Goal: Transaction & Acquisition: Purchase product/service

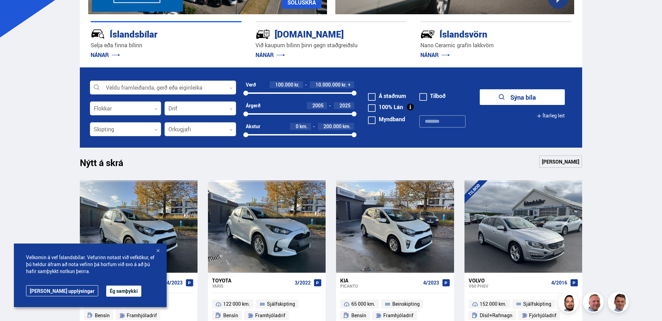
scroll to position [35, 0]
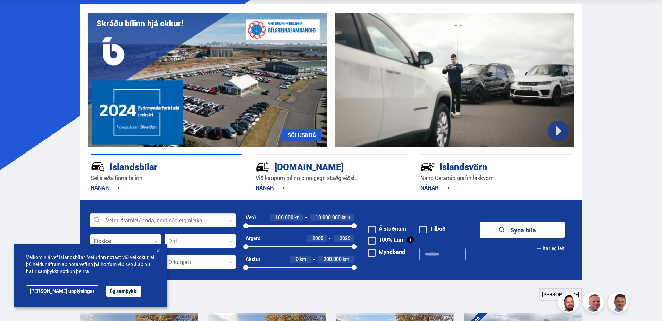
click at [108, 289] on button "Ég samþykki" at bounding box center [123, 290] width 35 height 11
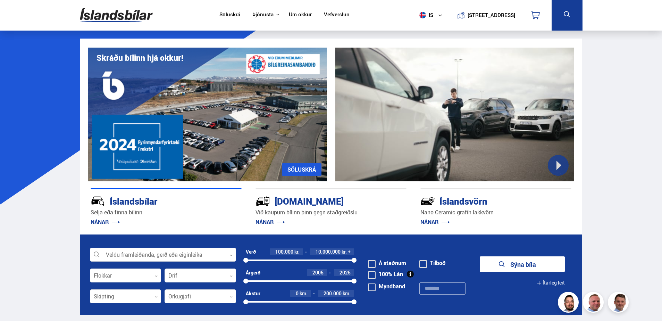
scroll to position [0, 0]
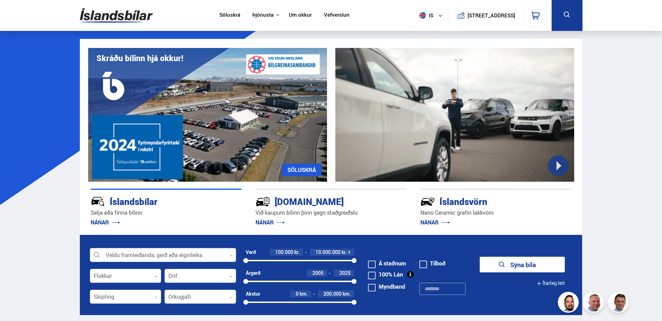
click at [291, 13] on link "Um okkur" at bounding box center [300, 15] width 23 height 7
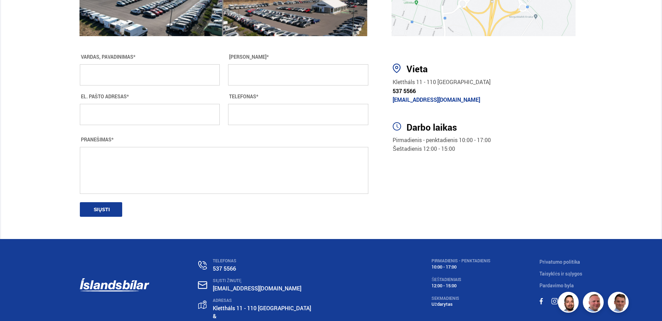
scroll to position [1250, 0]
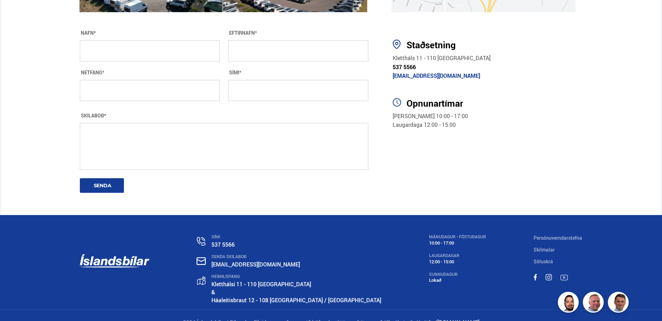
click at [206, 279] on img at bounding box center [201, 280] width 8 height 9
click at [242, 284] on link "Kletthálsi 11 - 110 [GEOGRAPHIC_DATA]" at bounding box center [261, 284] width 100 height 8
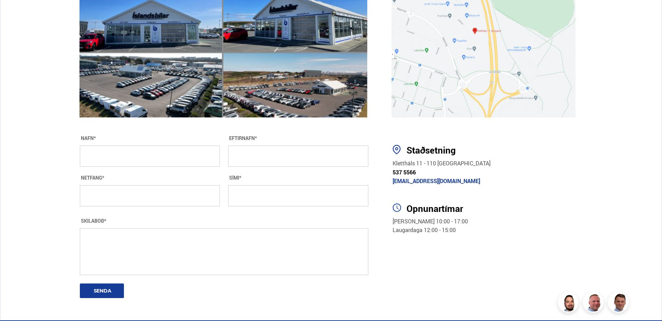
scroll to position [1077, 0]
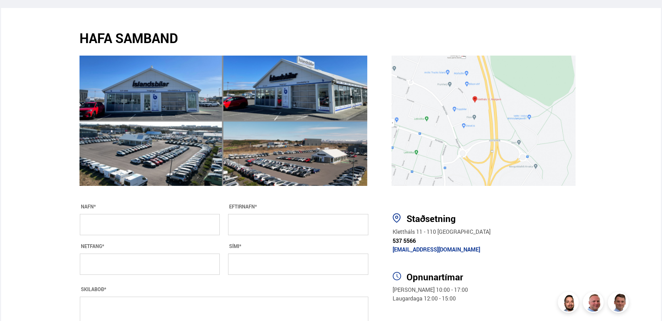
click at [325, 83] on img at bounding box center [224, 121] width 288 height 130
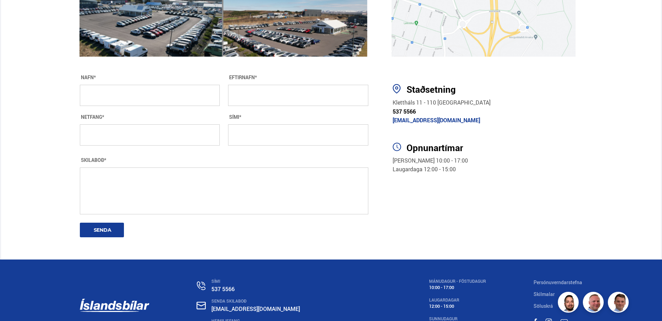
scroll to position [1264, 0]
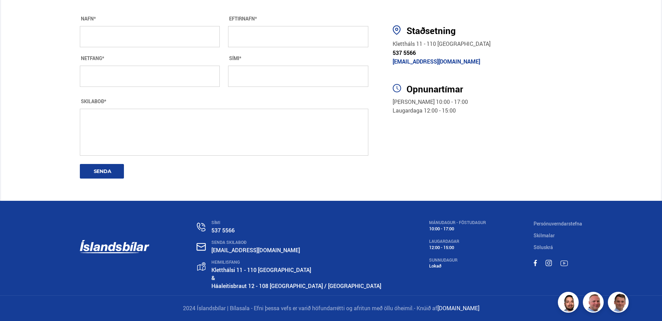
click at [253, 286] on link "Háaleitisbraut 12 - 108 [GEOGRAPHIC_DATA] / [GEOGRAPHIC_DATA]" at bounding box center [296, 286] width 170 height 8
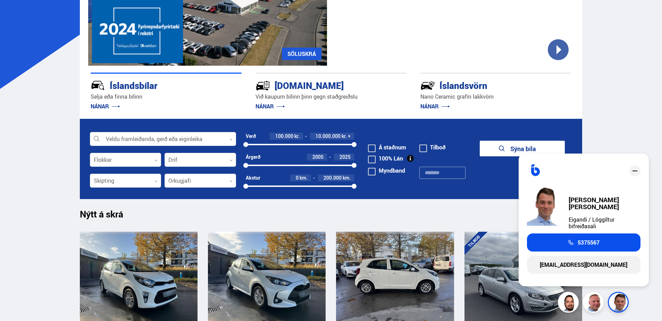
scroll to position [243, 0]
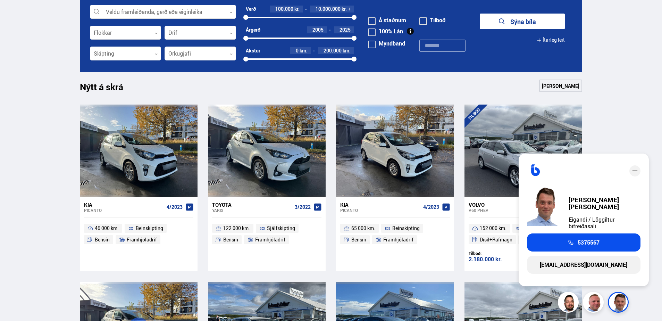
click at [635, 175] on icon "close" at bounding box center [635, 171] width 8 height 8
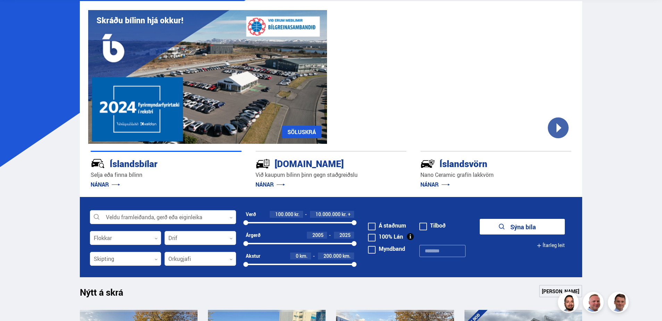
scroll to position [0, 0]
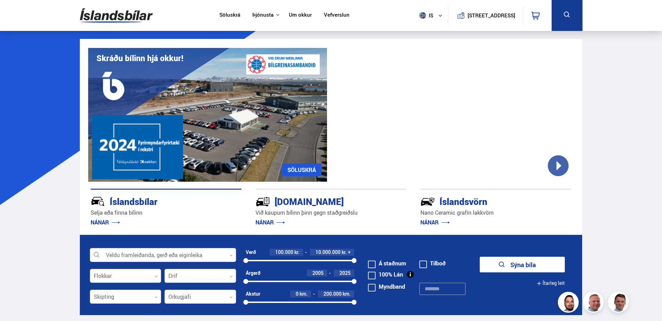
click at [115, 277] on div at bounding box center [126, 276] width 72 height 14
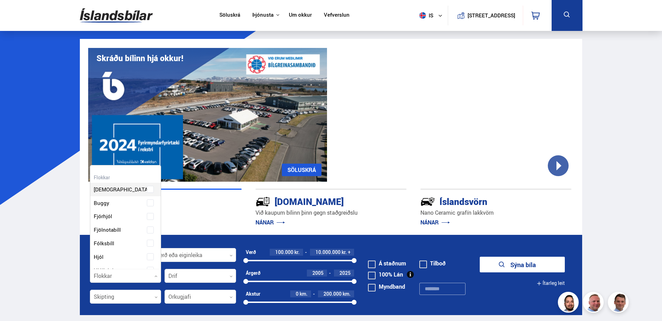
scroll to position [103, 69]
click at [128, 190] on div "[DEMOGRAPHIC_DATA]" at bounding box center [125, 184] width 71 height 24
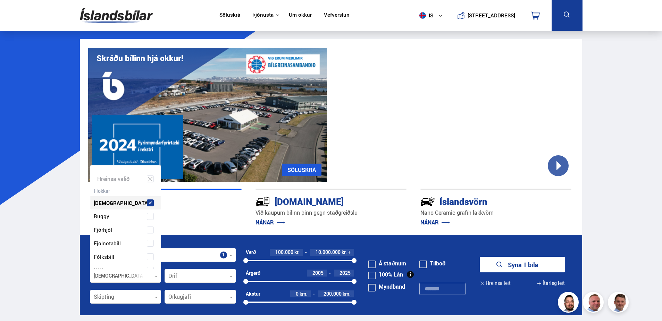
click at [149, 200] on div "Beislisvagn Buggy Fjórhjól Fjölnotabíll Fólksbíll Hjól Hjólhýsi Húsbíll [PERSON…" at bounding box center [125, 319] width 71 height 266
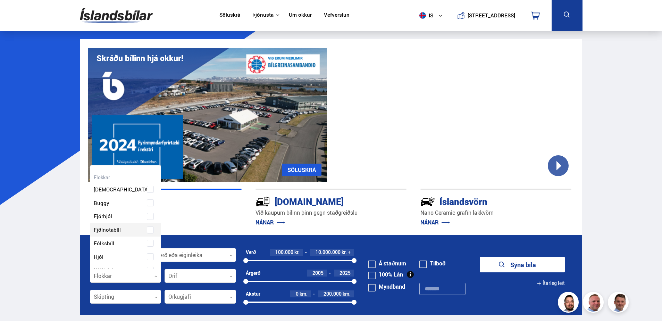
click at [199, 213] on p "Selja eða finna bílinn" at bounding box center [166, 213] width 151 height 8
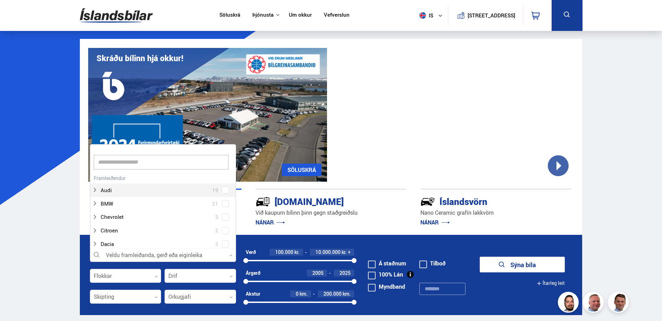
click at [169, 253] on div at bounding box center [163, 255] width 146 height 14
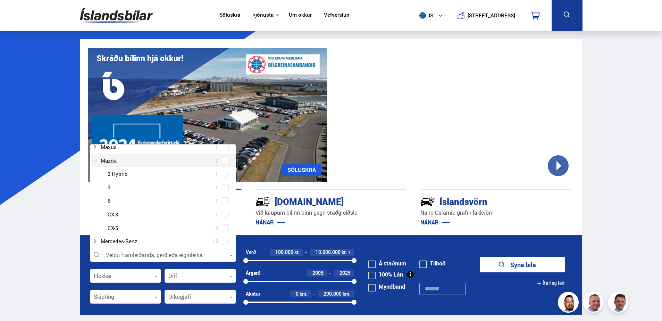
click at [117, 158] on div at bounding box center [156, 161] width 128 height 10
click at [271, 189] on div "[DOMAIN_NAME] Við kaupum bílinn þinn gegn staðgreiðslu NÁNAR" at bounding box center [331, 208] width 151 height 39
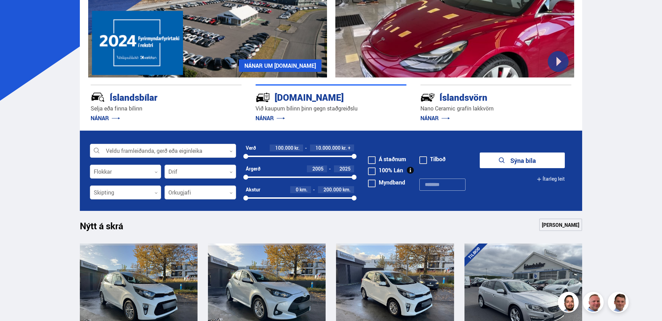
scroll to position [0, 0]
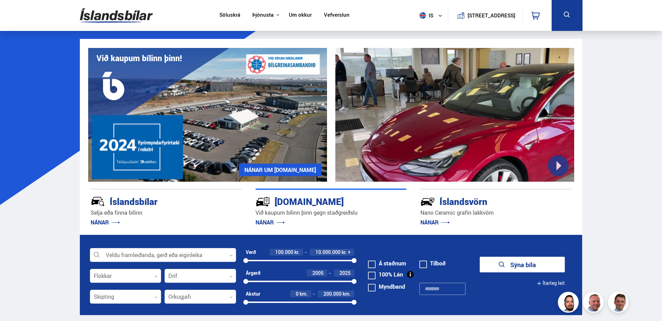
click at [104, 25] on img at bounding box center [116, 15] width 73 height 23
click at [233, 13] on link "Söluskrá" at bounding box center [229, 15] width 21 height 7
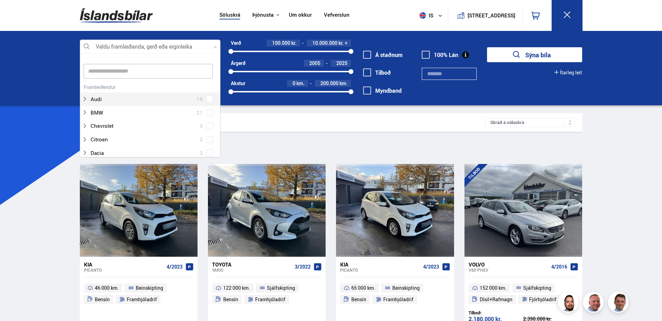
click at [122, 43] on div at bounding box center [150, 47] width 141 height 14
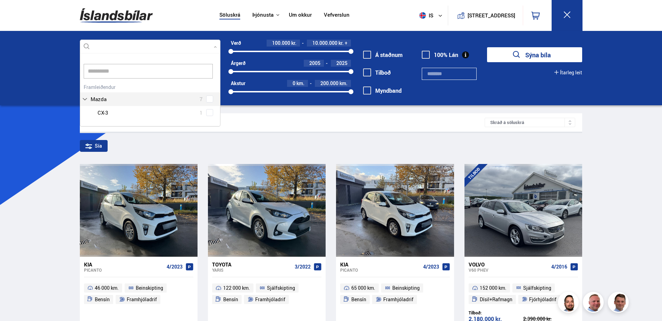
scroll to position [74, 141]
type input "**********"
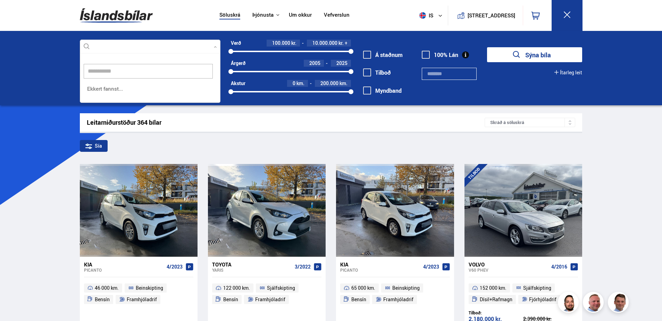
scroll to position [0, 0]
click at [487, 47] on button "Sýna bíla" at bounding box center [534, 54] width 95 height 15
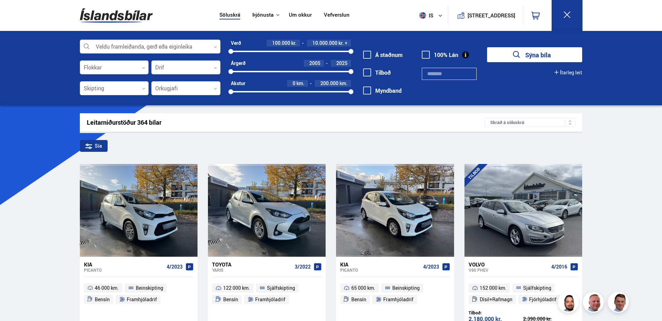
click at [104, 68] on div at bounding box center [114, 68] width 69 height 14
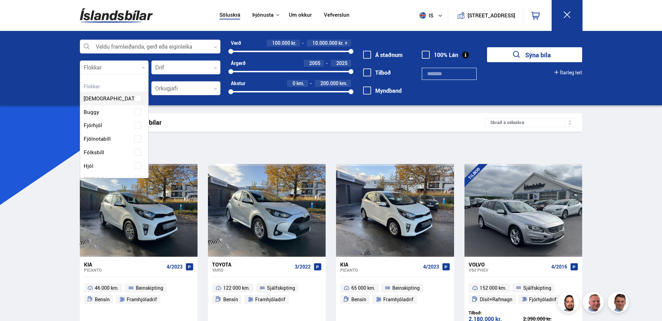
click at [104, 68] on div at bounding box center [114, 68] width 69 height 14
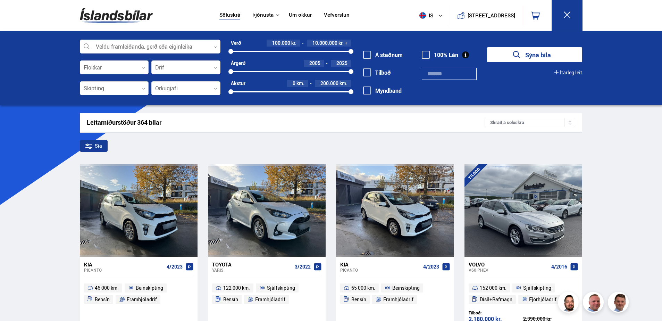
click at [115, 94] on div at bounding box center [114, 89] width 69 height 14
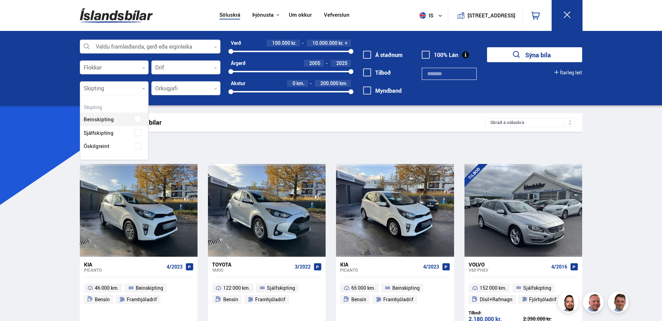
click at [120, 83] on div at bounding box center [114, 89] width 69 height 14
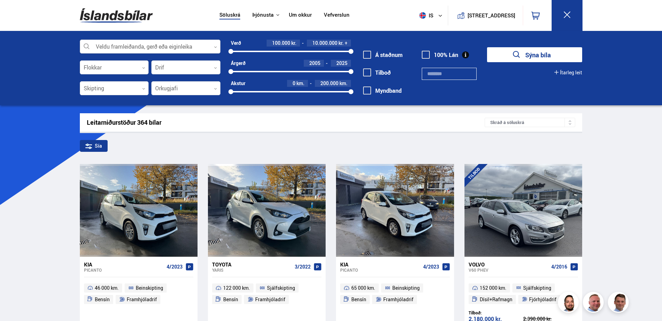
click at [150, 41] on div at bounding box center [150, 47] width 141 height 14
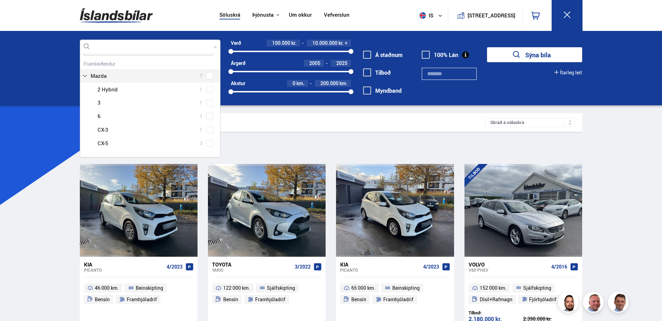
click at [100, 75] on div "Mazda 7 Mazda 2 Hybrid 1 Mazda 3 1 Mazda 6 1 Mazda CX-3 1 Mazda CX-5 3" at bounding box center [150, 104] width 140 height 91
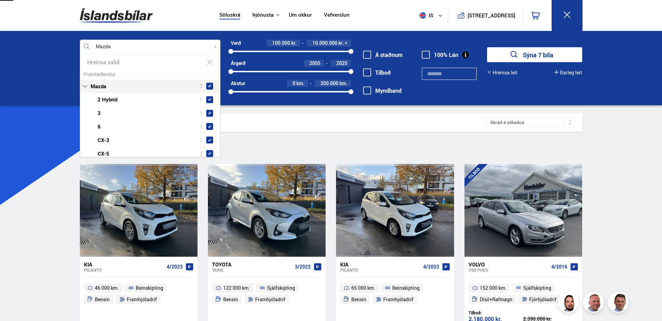
type input "****"
